Goal: Information Seeking & Learning: Learn about a topic

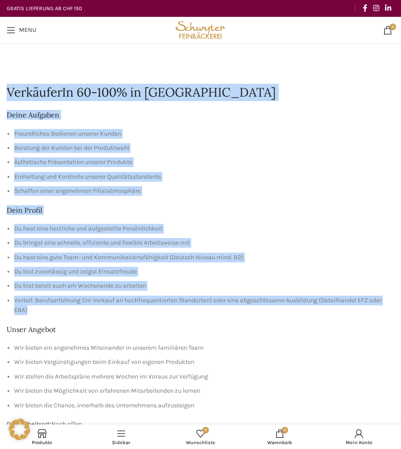
drag, startPoint x: 27, startPoint y: 311, endPoint x: -6, endPoint y: 92, distance: 221.4
click at [83, 310] on li "Vorteil: Berufserfahrung (im Verkauf an hochfrequentierten Standorten) oder ein…" at bounding box center [204, 306] width 381 height 20
drag, startPoint x: 39, startPoint y: 312, endPoint x: -12, endPoint y: 100, distance: 218.4
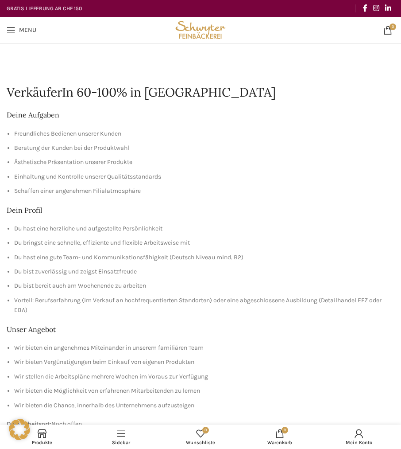
click at [30, 318] on div "Deine Aufgaben Freundliches Bedienen unserer Kunden Beratung der Kunden bei der…" at bounding box center [201, 285] width 388 height 350
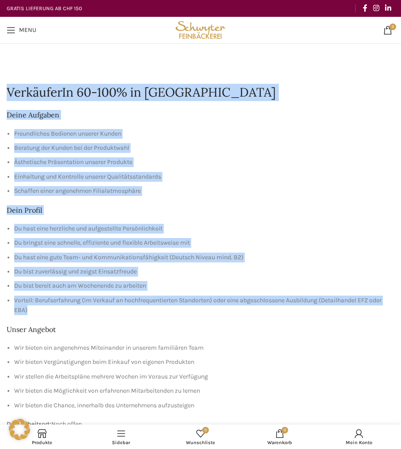
drag, startPoint x: 37, startPoint y: 309, endPoint x: 8, endPoint y: 89, distance: 222.6
drag, startPoint x: 8, startPoint y: 89, endPoint x: 198, endPoint y: 191, distance: 215.3
click at [198, 191] on li "Schaffen einer angenehmen Filialatmosphäre" at bounding box center [204, 191] width 381 height 10
drag, startPoint x: 31, startPoint y: 311, endPoint x: 7, endPoint y: 93, distance: 219.8
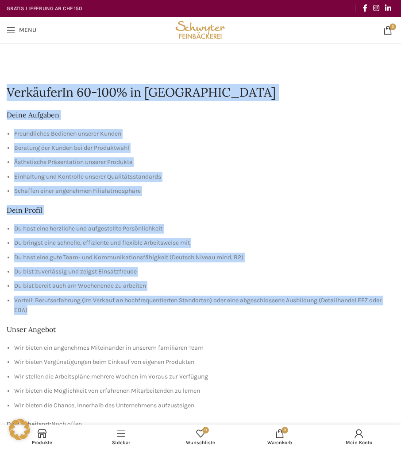
drag, startPoint x: 7, startPoint y: 93, endPoint x: 102, endPoint y: 108, distance: 96.9
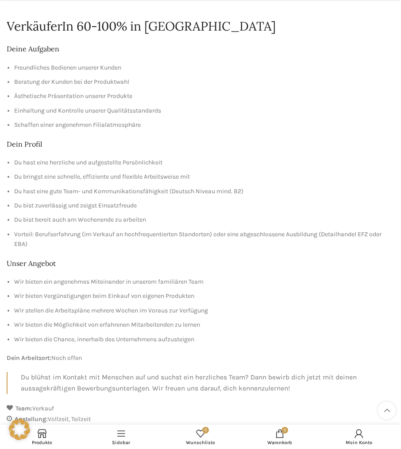
scroll to position [199, 0]
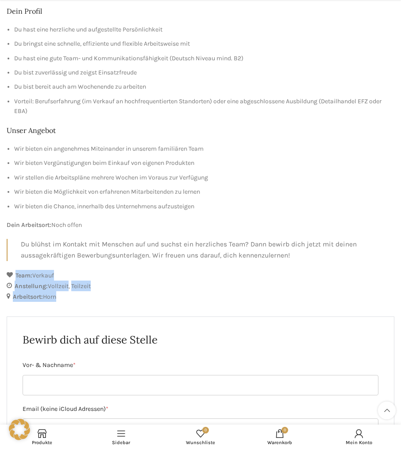
drag, startPoint x: 59, startPoint y: 299, endPoint x: 11, endPoint y: 274, distance: 54.3
click at [11, 274] on div "Team: Verkauf Anstellung: Vollzeit Teilzeit Arbeitsort: Horn" at bounding box center [201, 286] width 388 height 32
drag, startPoint x: 11, startPoint y: 274, endPoint x: 72, endPoint y: 299, distance: 65.6
click at [72, 299] on div "Arbeitsort: Horn" at bounding box center [201, 296] width 388 height 11
drag, startPoint x: 63, startPoint y: 298, endPoint x: -6, endPoint y: 270, distance: 74.0
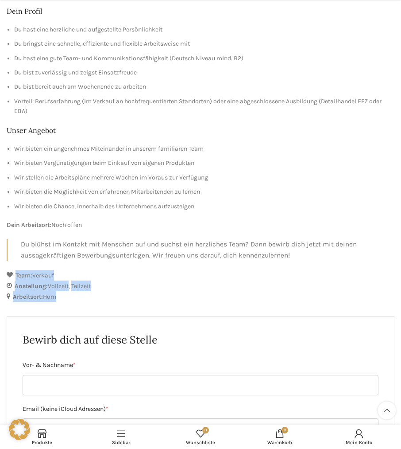
click at [0, 270] on html "GRATIS LIEFERUNG FÜR BESTELLUNGEN AB CHF 150 - FILIALABHOLUNG IMMER GRATIS KONT…" at bounding box center [200, 363] width 401 height 1125
click at [87, 223] on p "Dein Arbeitsort: Noch offen" at bounding box center [201, 225] width 388 height 10
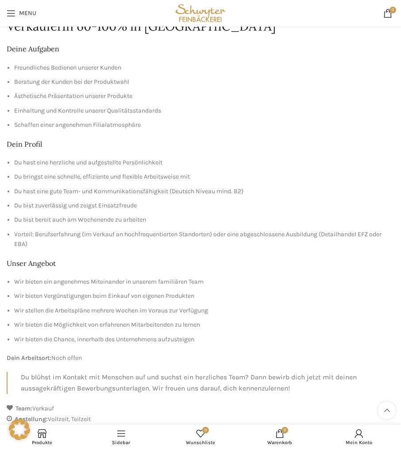
scroll to position [22, 0]
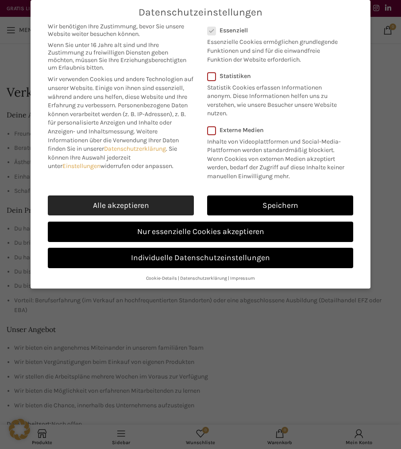
click at [119, 202] on link "Alle akzeptieren" at bounding box center [121, 205] width 146 height 20
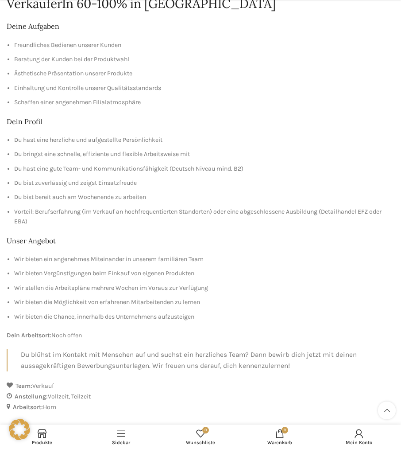
scroll to position [133, 0]
